Goal: Information Seeking & Learning: Understand process/instructions

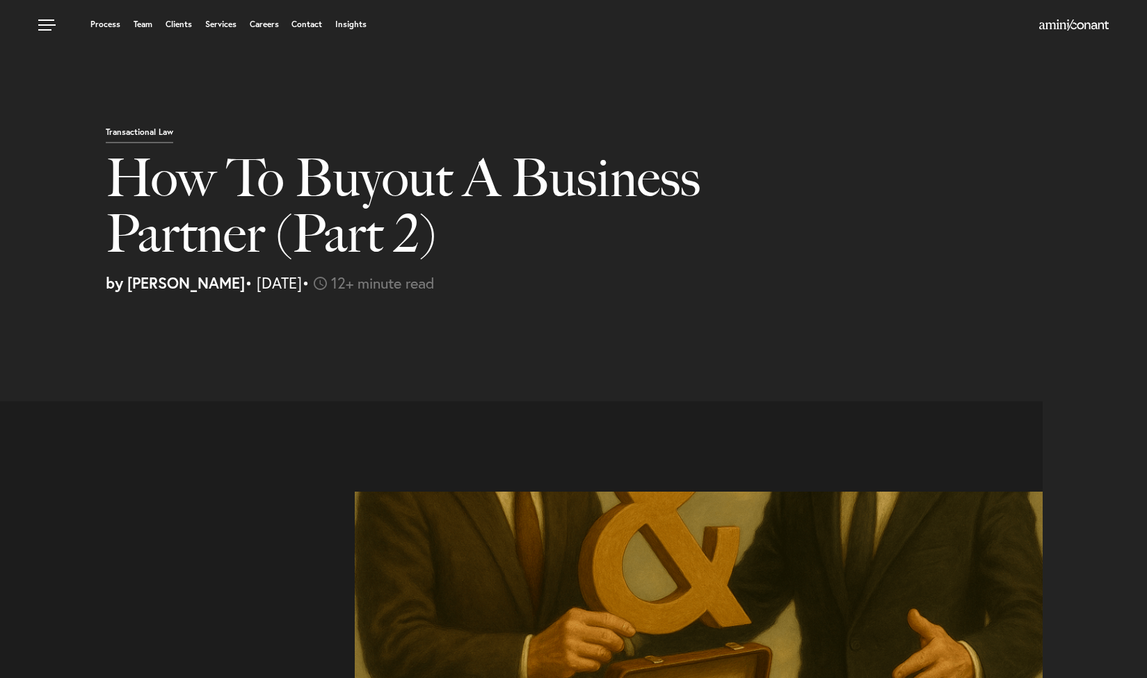
select select "ES"
select select "Austin"
select select "Business and Civil Litigation"
click at [231, 24] on link "Services" at bounding box center [220, 24] width 31 height 8
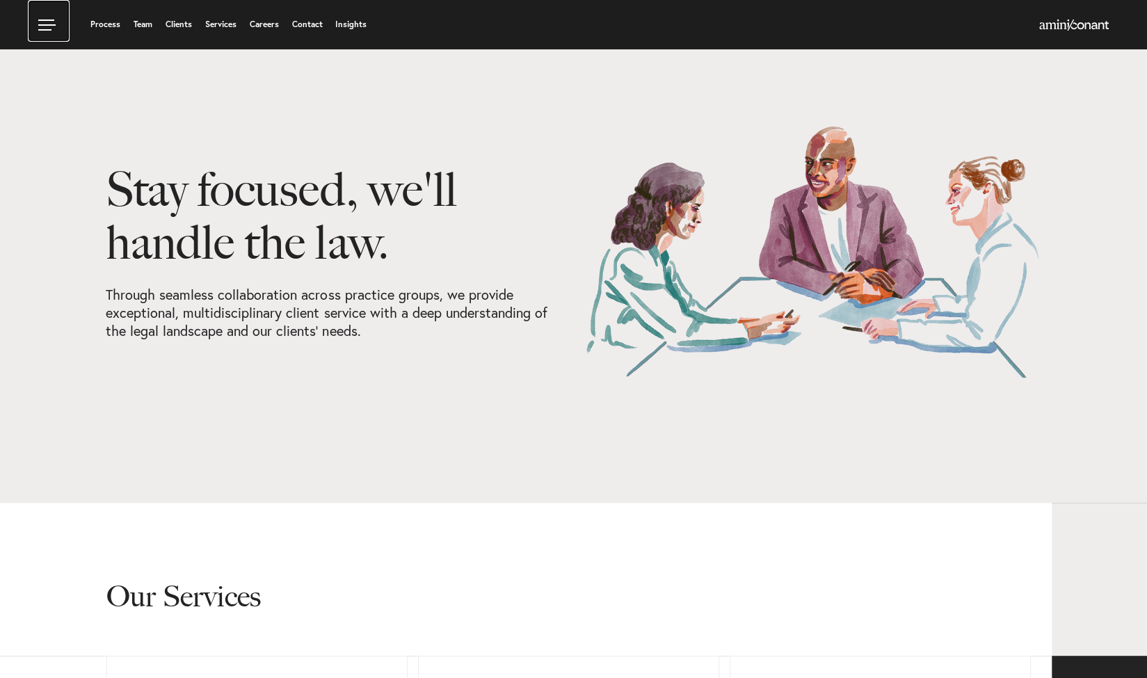
click at [50, 26] on link at bounding box center [49, 21] width 42 height 42
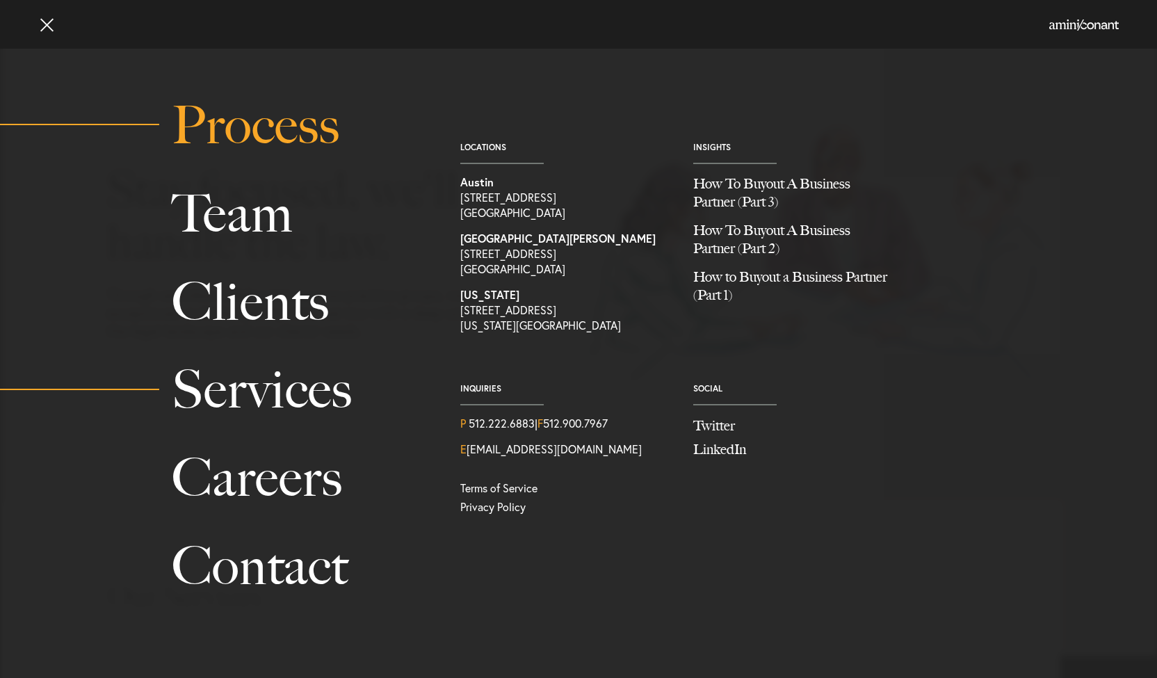
click at [260, 140] on link "Process" at bounding box center [300, 125] width 257 height 88
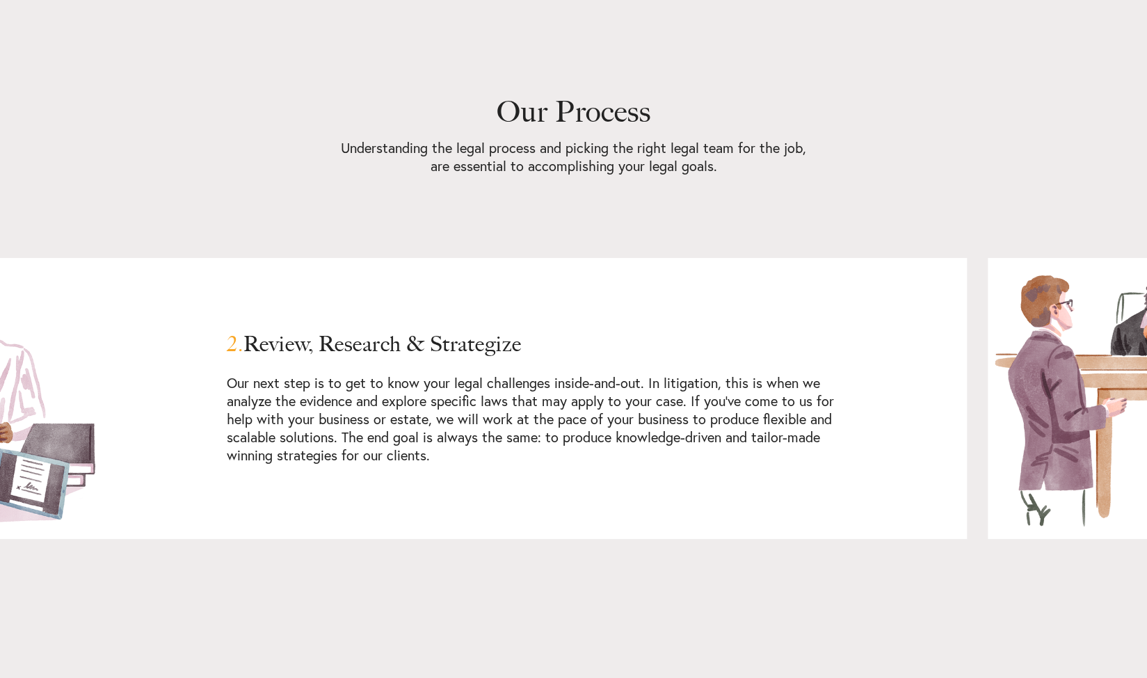
scroll to position [1407, 0]
